Goal: Task Accomplishment & Management: Complete application form

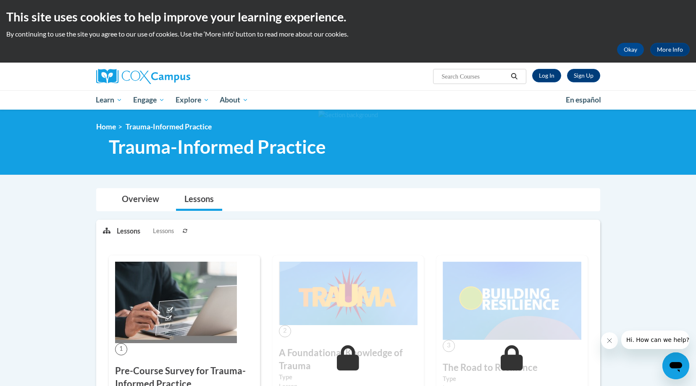
click at [561, 76] on div "Sign Up Log In" at bounding box center [563, 75] width 74 height 13
click at [548, 77] on link "Log In" at bounding box center [546, 75] width 29 height 13
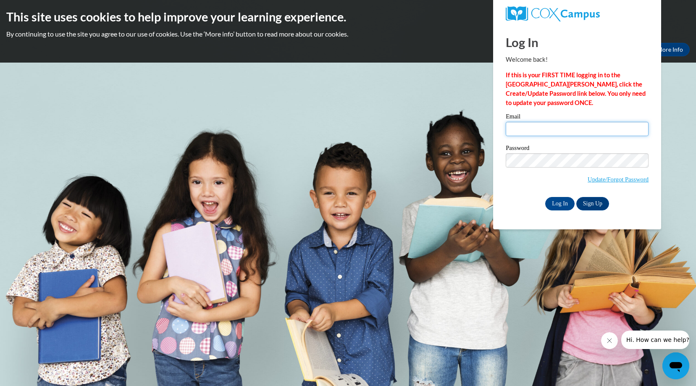
type input "akaravasbinder@gmail.com"
click at [559, 202] on input "Log In" at bounding box center [559, 203] width 29 height 13
click at [553, 200] on input "Log In" at bounding box center [559, 203] width 29 height 13
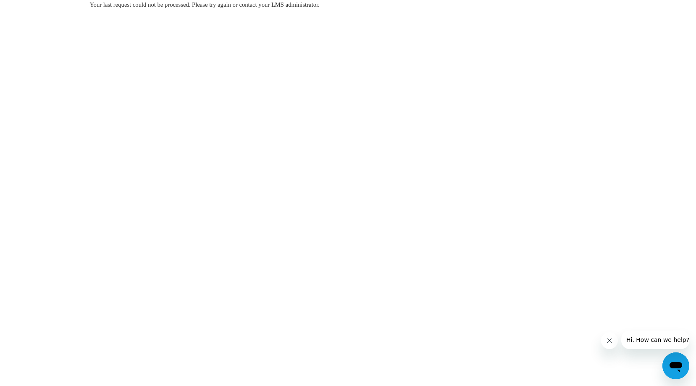
click at [384, 73] on body "Your last request could not be processed. Please try again or contact your LMS …" at bounding box center [348, 193] width 696 height 386
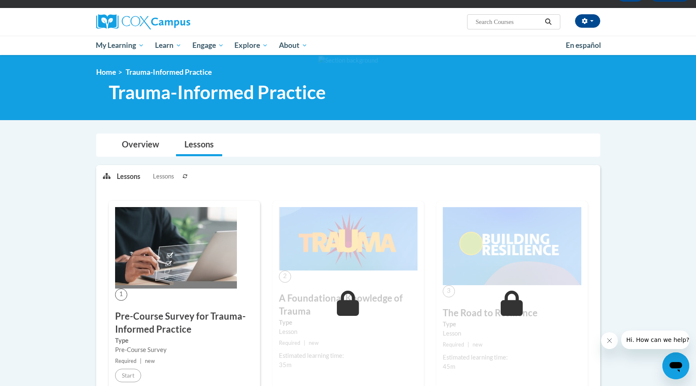
scroll to position [60, 0]
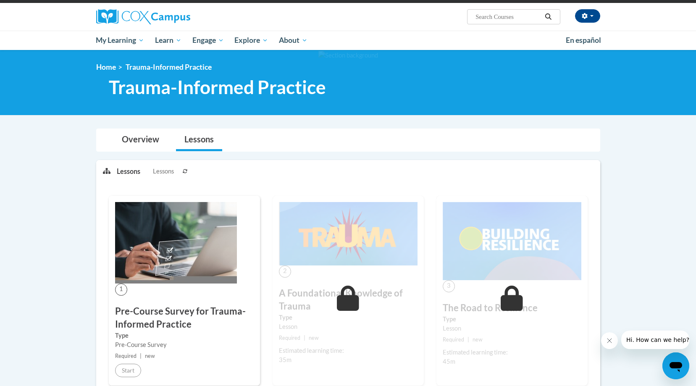
click at [140, 316] on h3 "Pre-Course Survey for Trauma-Informed Practice" at bounding box center [184, 318] width 139 height 26
click at [120, 293] on span "1" at bounding box center [121, 289] width 12 height 12
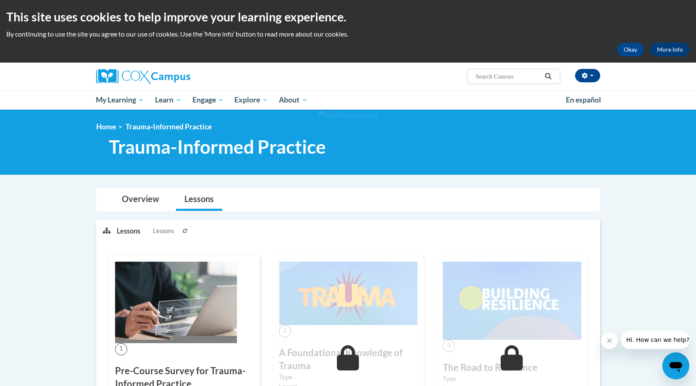
scroll to position [0, 0]
click at [595, 76] on button "button" at bounding box center [587, 75] width 25 height 13
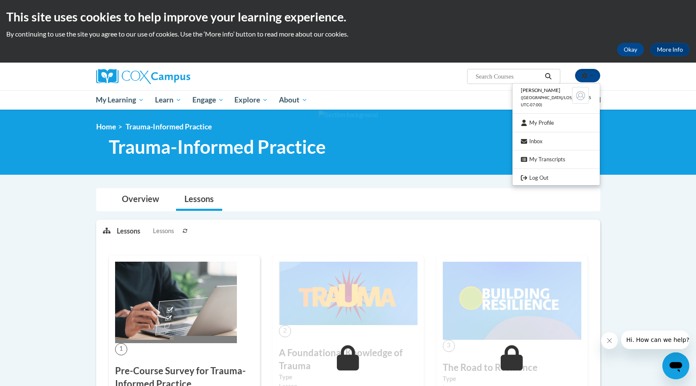
click at [630, 75] on div "Akara Vasbinder (America/Los_Angeles UTC-07:00) My Profile Inbox My Transcripts…" at bounding box center [348, 86] width 696 height 47
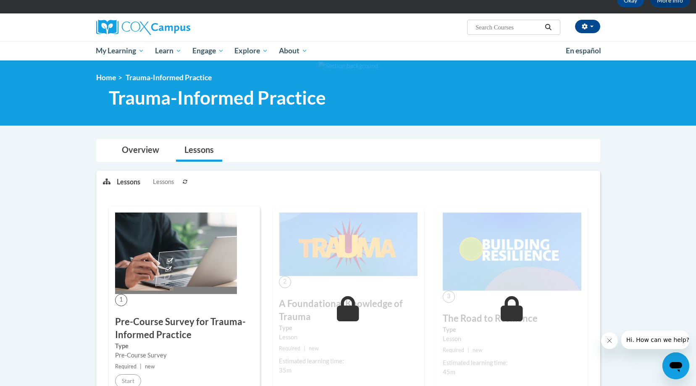
scroll to position [17, 0]
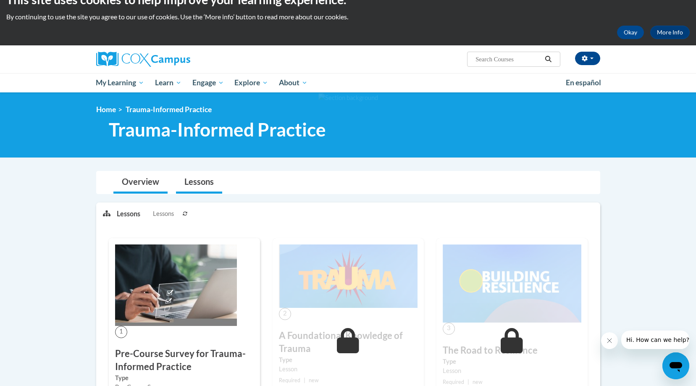
click at [127, 183] on link "Overview" at bounding box center [140, 182] width 54 height 22
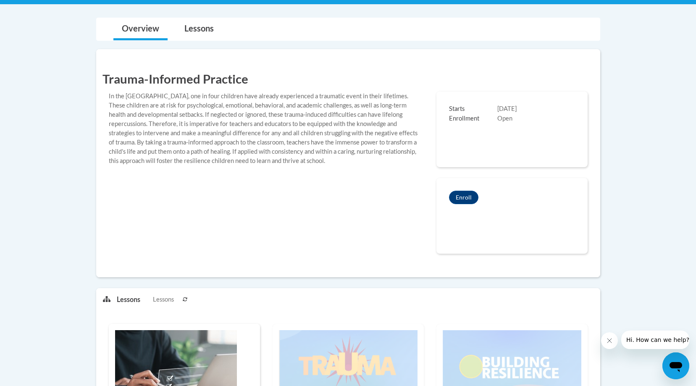
scroll to position [170, 0]
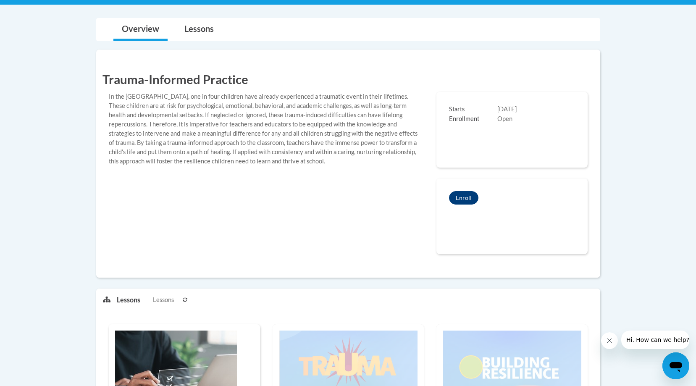
click at [467, 198] on button "Enroll" at bounding box center [463, 197] width 29 height 13
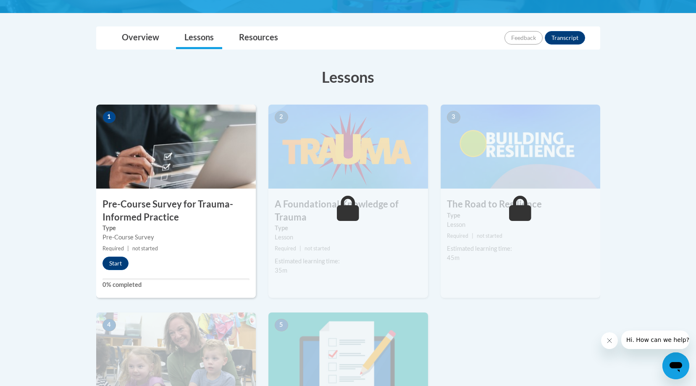
scroll to position [218, 0]
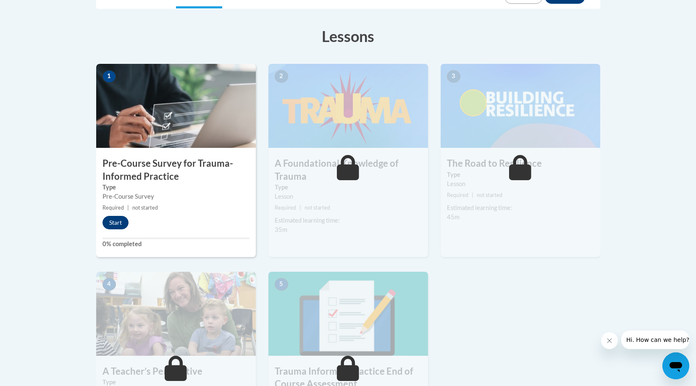
click at [115, 224] on button "Start" at bounding box center [115, 222] width 26 height 13
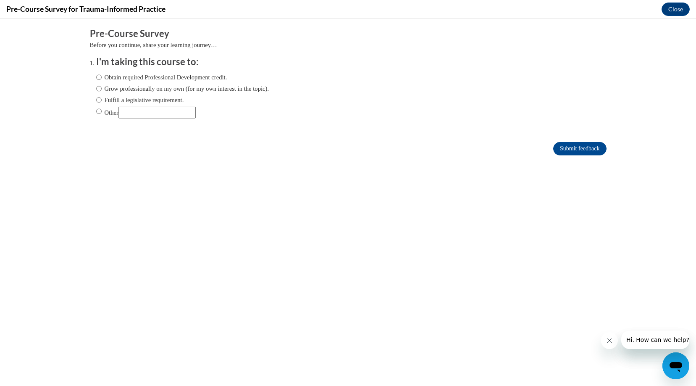
scroll to position [0, 0]
click at [102, 77] on label "Obtain required Professional Development credit." at bounding box center [161, 77] width 131 height 9
click at [102, 77] on input "Obtain required Professional Development credit." at bounding box center [98, 77] width 5 height 9
radio input "true"
click at [554, 145] on input "Submit feedback" at bounding box center [579, 148] width 53 height 13
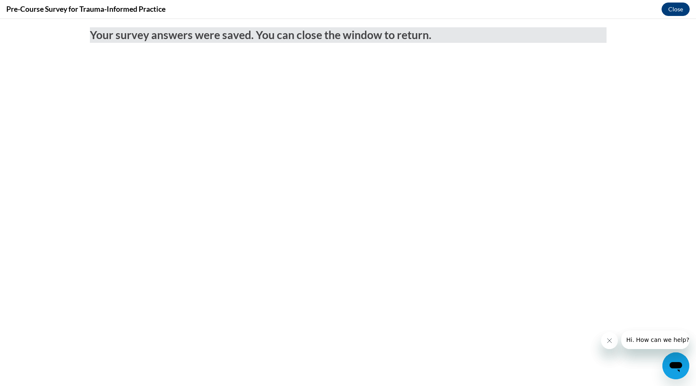
click at [671, 8] on button "Close" at bounding box center [675, 9] width 28 height 13
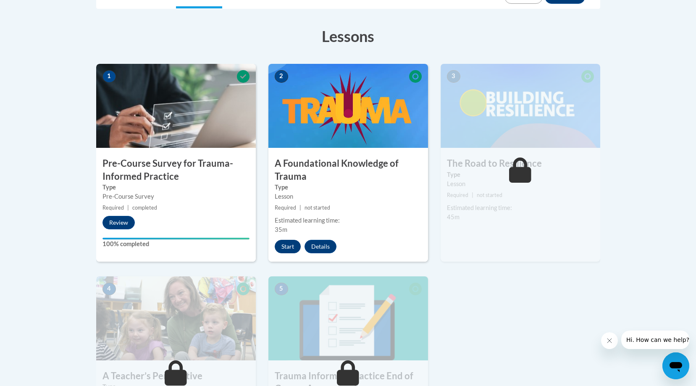
click at [286, 246] on button "Start" at bounding box center [288, 246] width 26 height 13
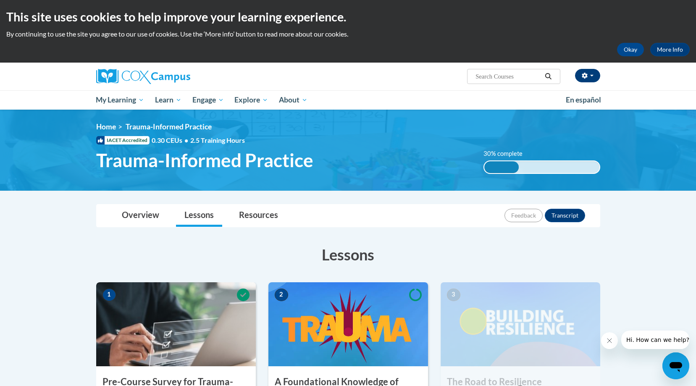
click at [589, 78] on button "button" at bounding box center [587, 75] width 25 height 13
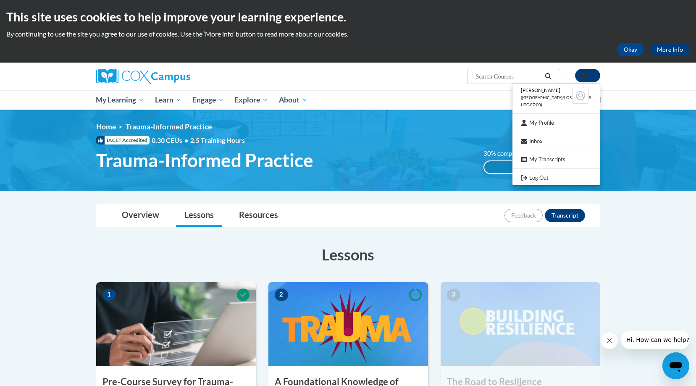
click at [593, 76] on button "button" at bounding box center [587, 75] width 25 height 13
